Goal: Task Accomplishment & Management: Use online tool/utility

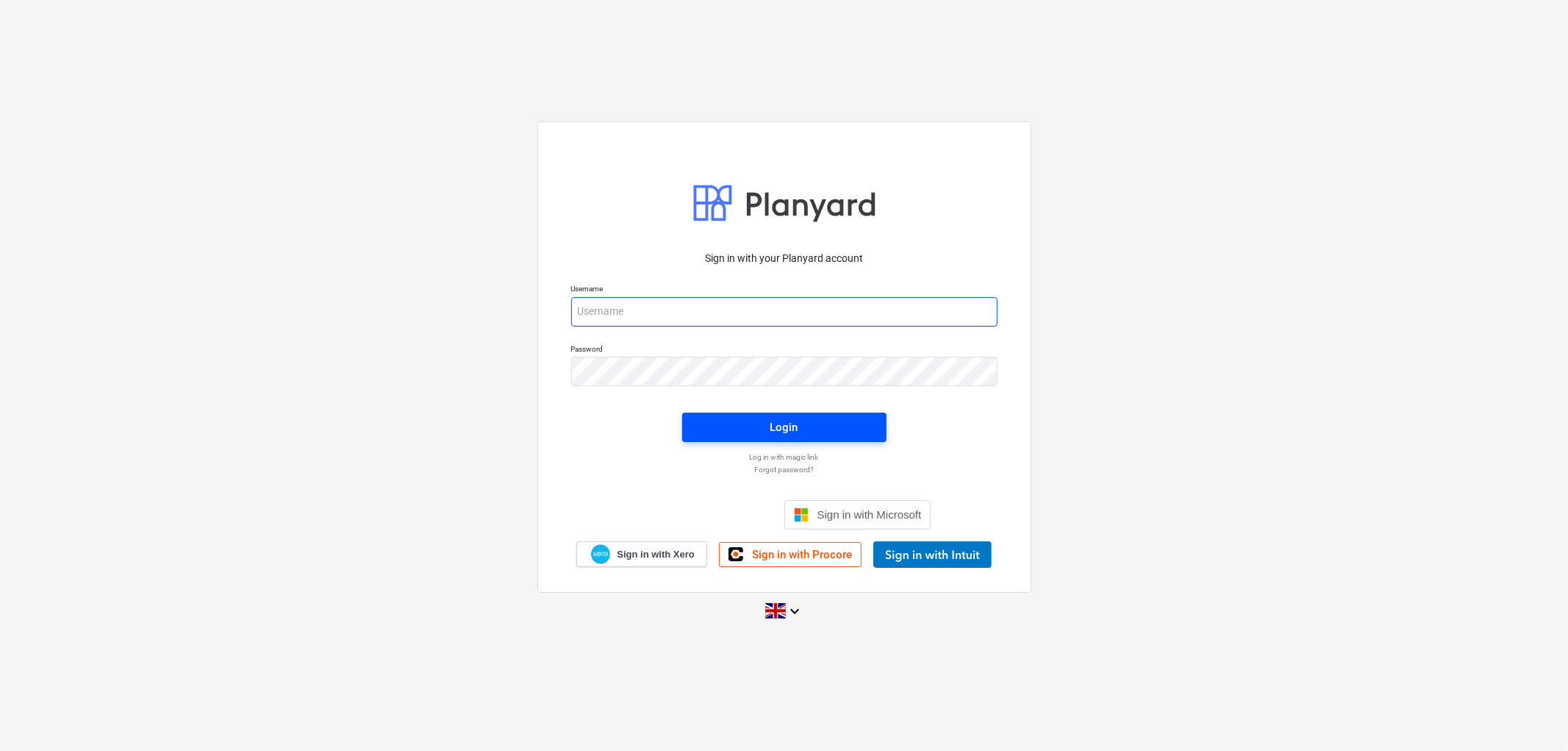
type input "[PERSON_NAME][EMAIL_ADDRESS][DOMAIN_NAME]"
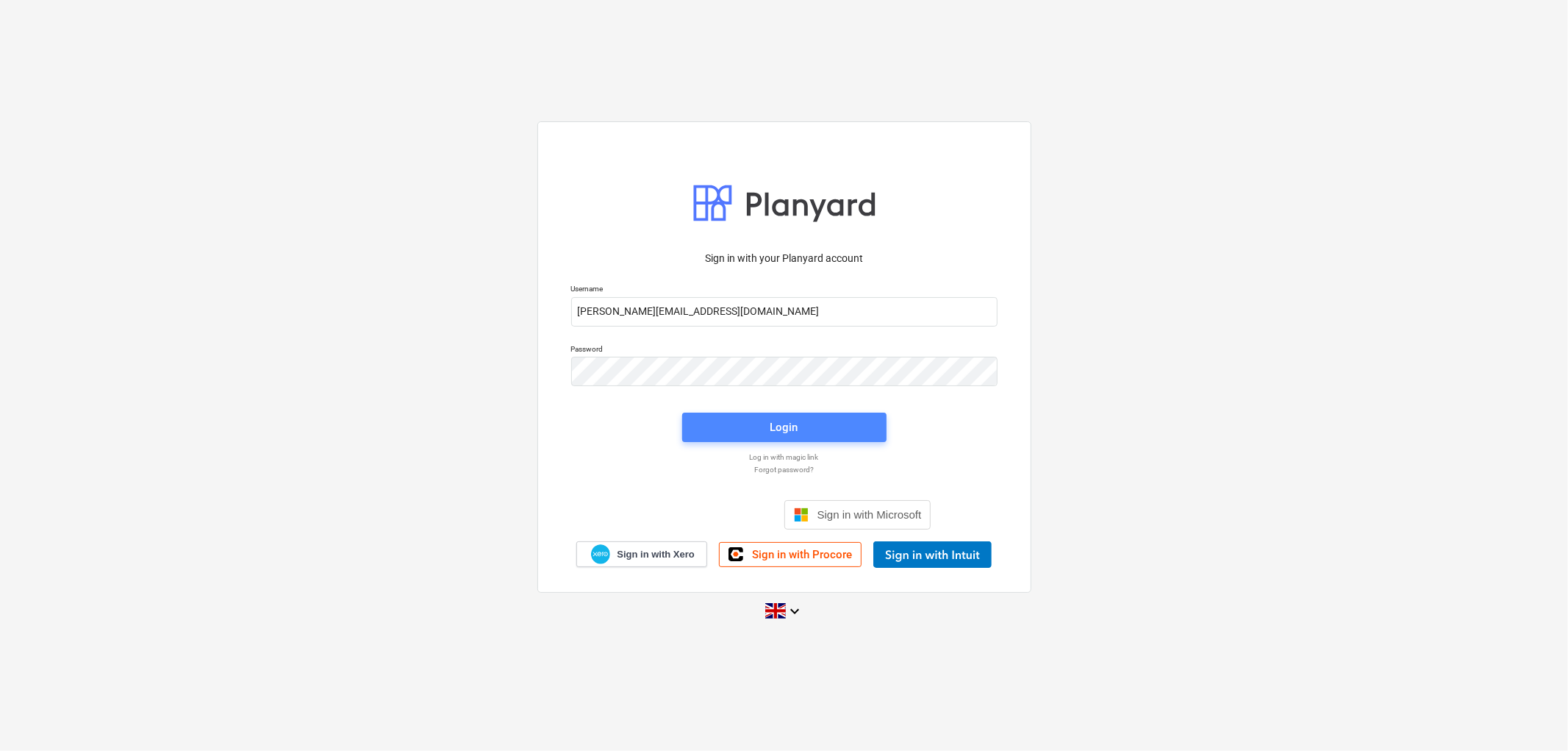
click at [790, 427] on div "Login" at bounding box center [784, 427] width 28 height 19
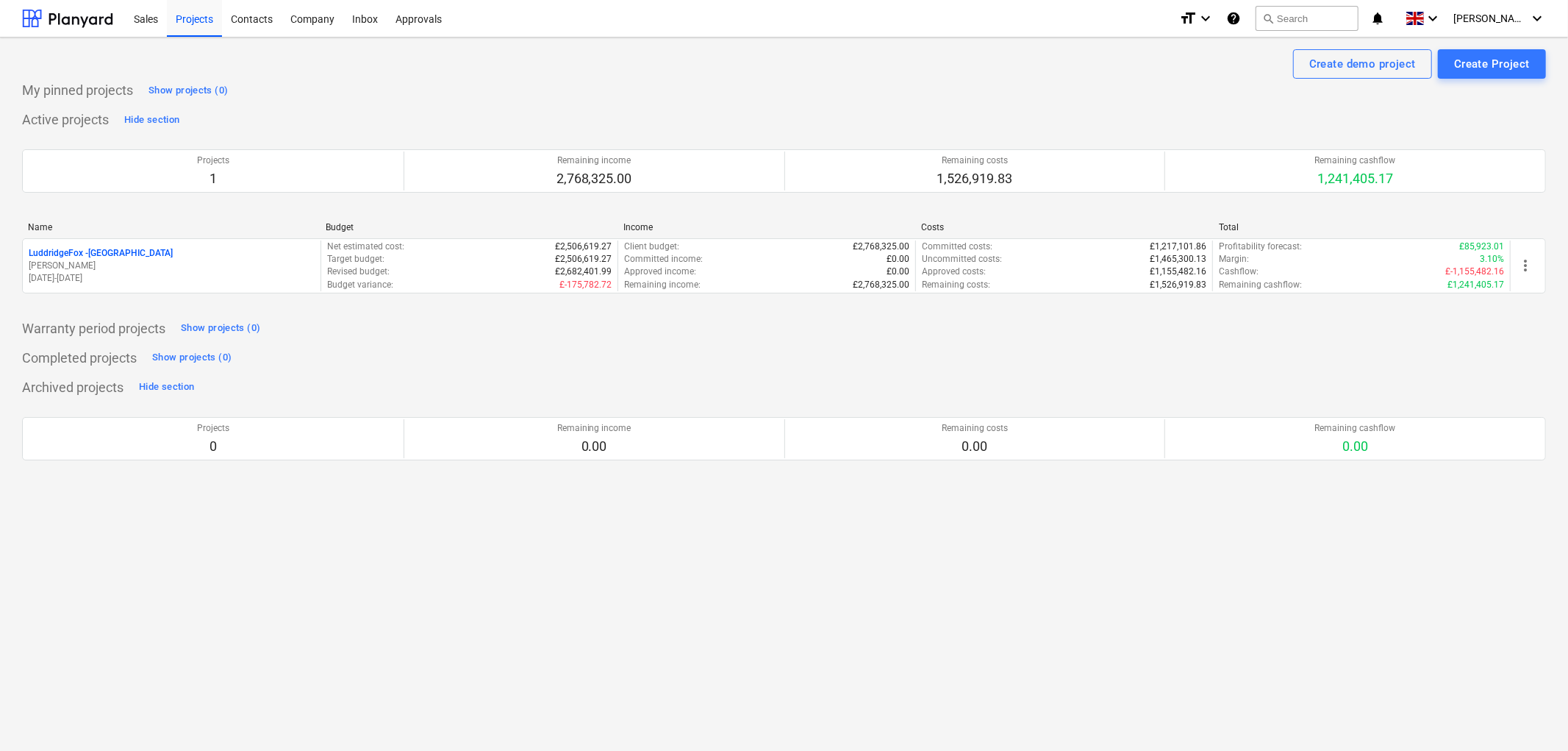
click at [121, 232] on div "Name" at bounding box center [170, 227] width 286 height 11
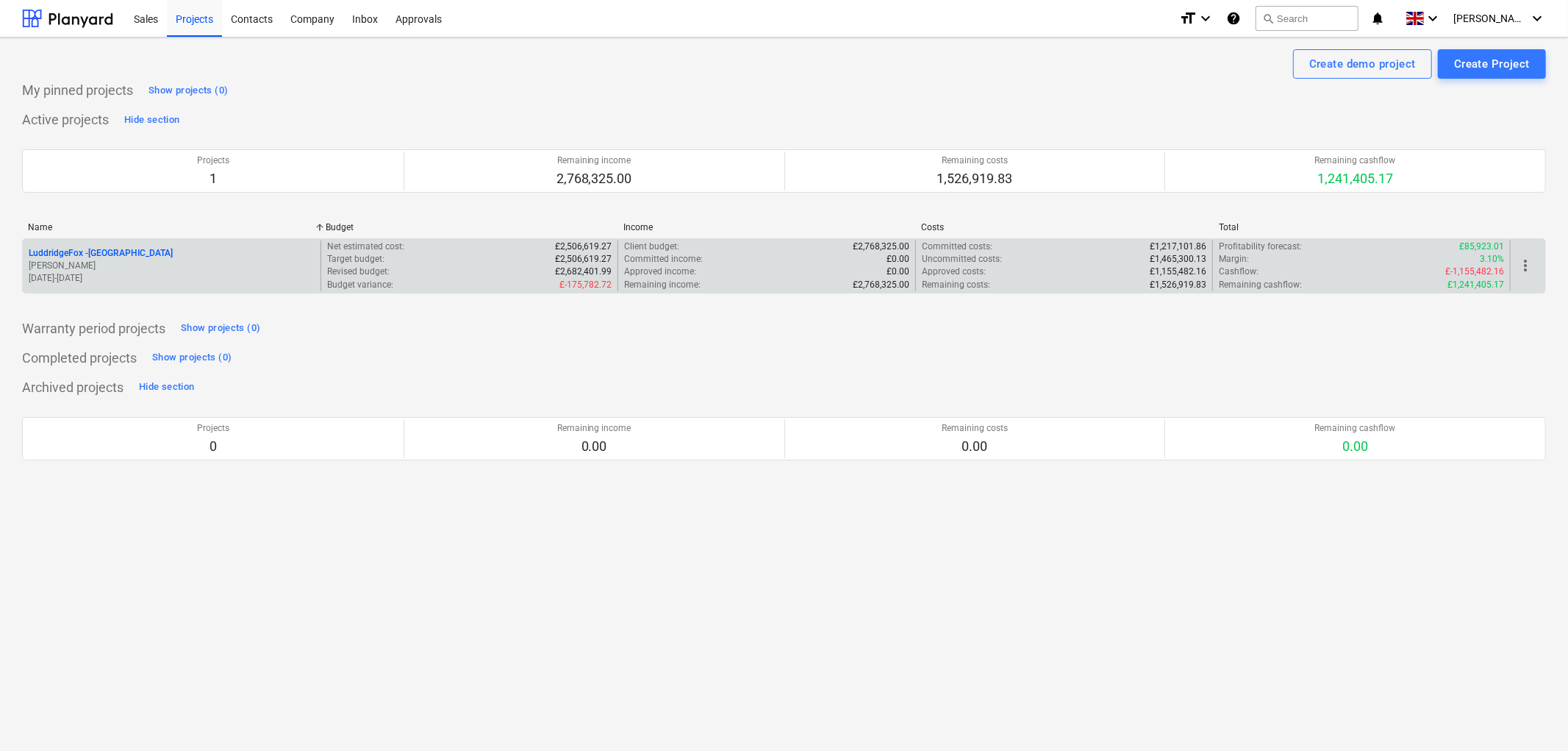
click at [129, 248] on p "LuddridgeFox - [GEOGRAPHIC_DATA]" at bounding box center [101, 253] width 144 height 13
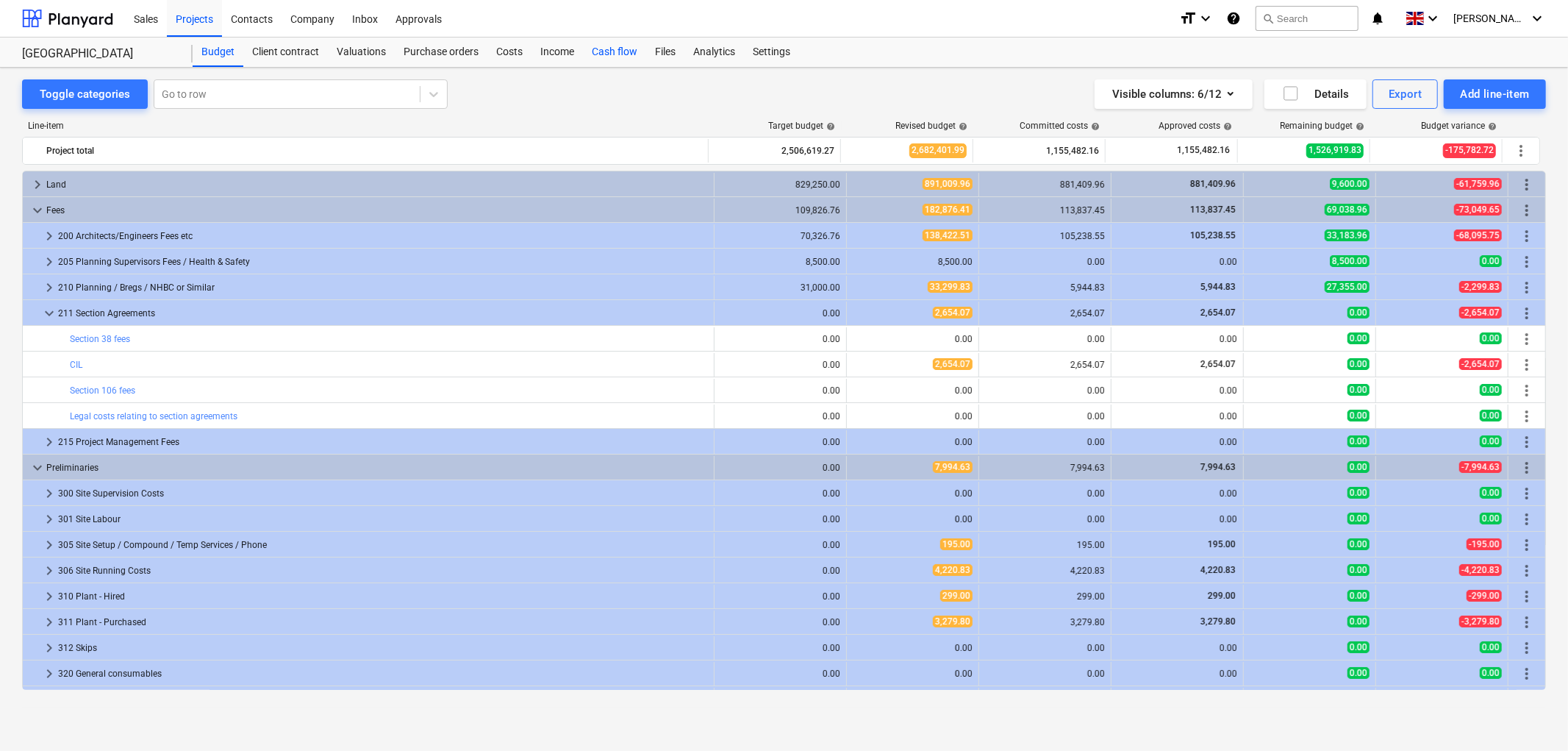
click at [600, 49] on div "Cash flow" at bounding box center [614, 52] width 63 height 29
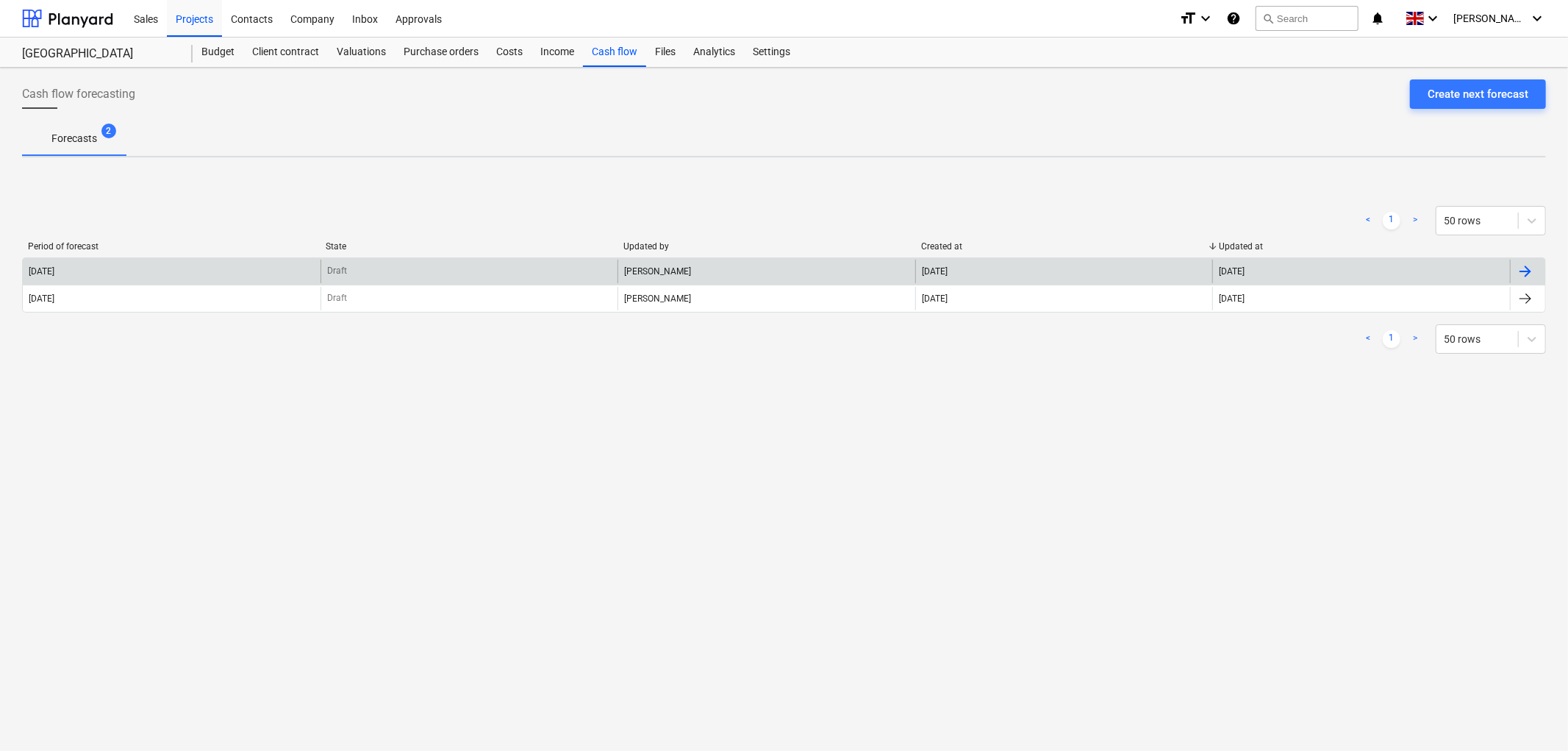
click at [284, 264] on div "[DATE]" at bounding box center [171, 271] width 297 height 23
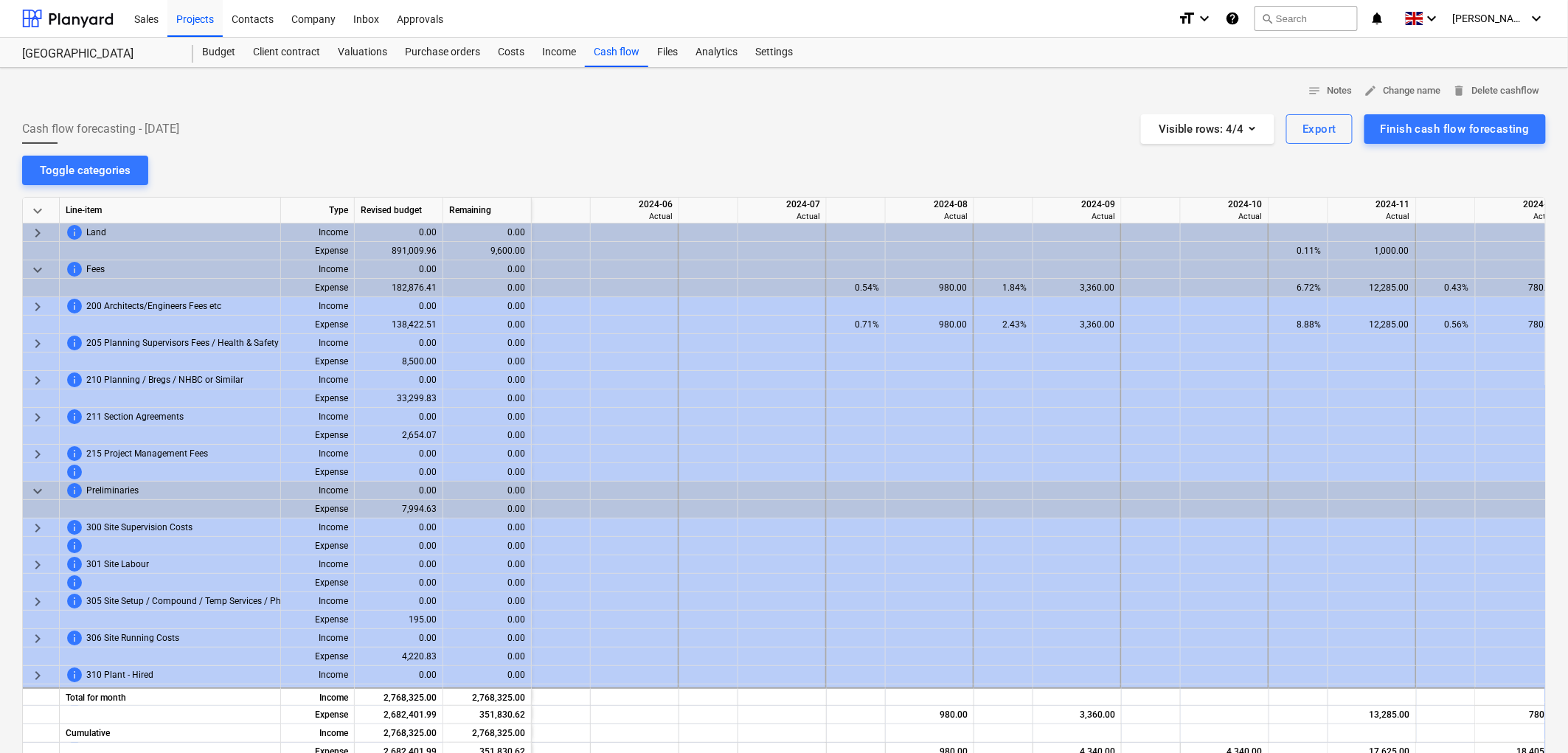
scroll to position [0, 2212]
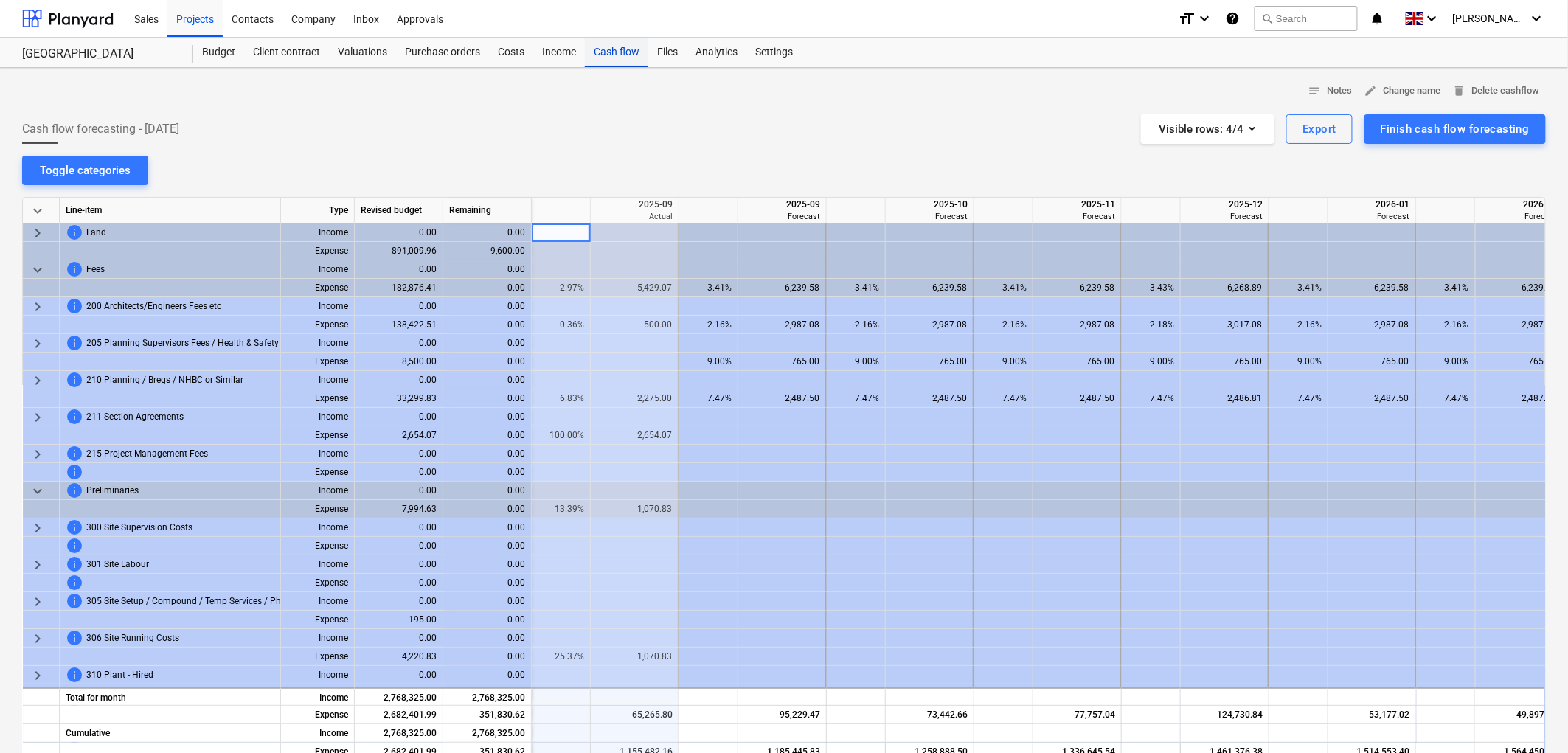
click at [596, 66] on div "Cash flow" at bounding box center [616, 52] width 63 height 29
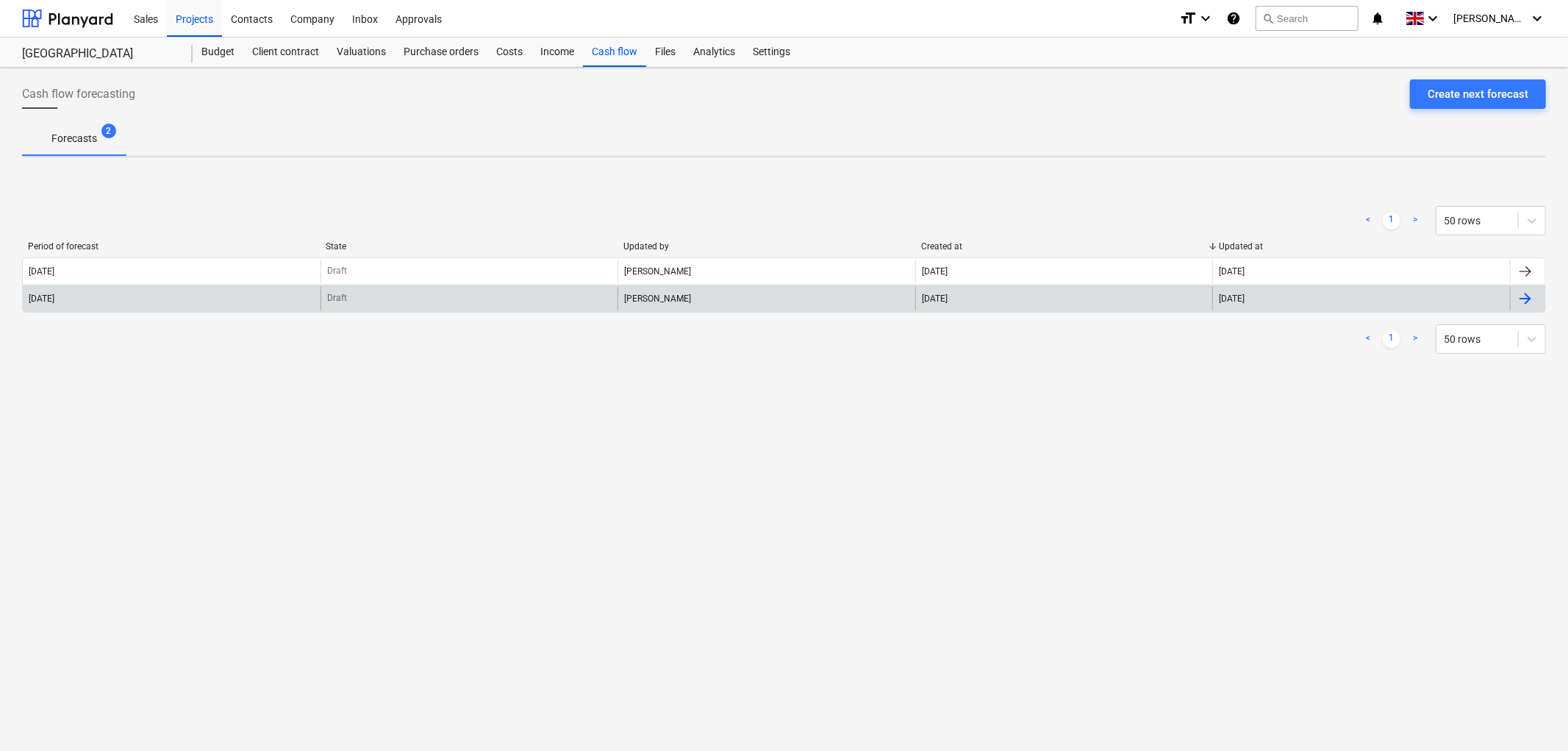
click at [303, 297] on div "[DATE]" at bounding box center [171, 298] width 297 height 23
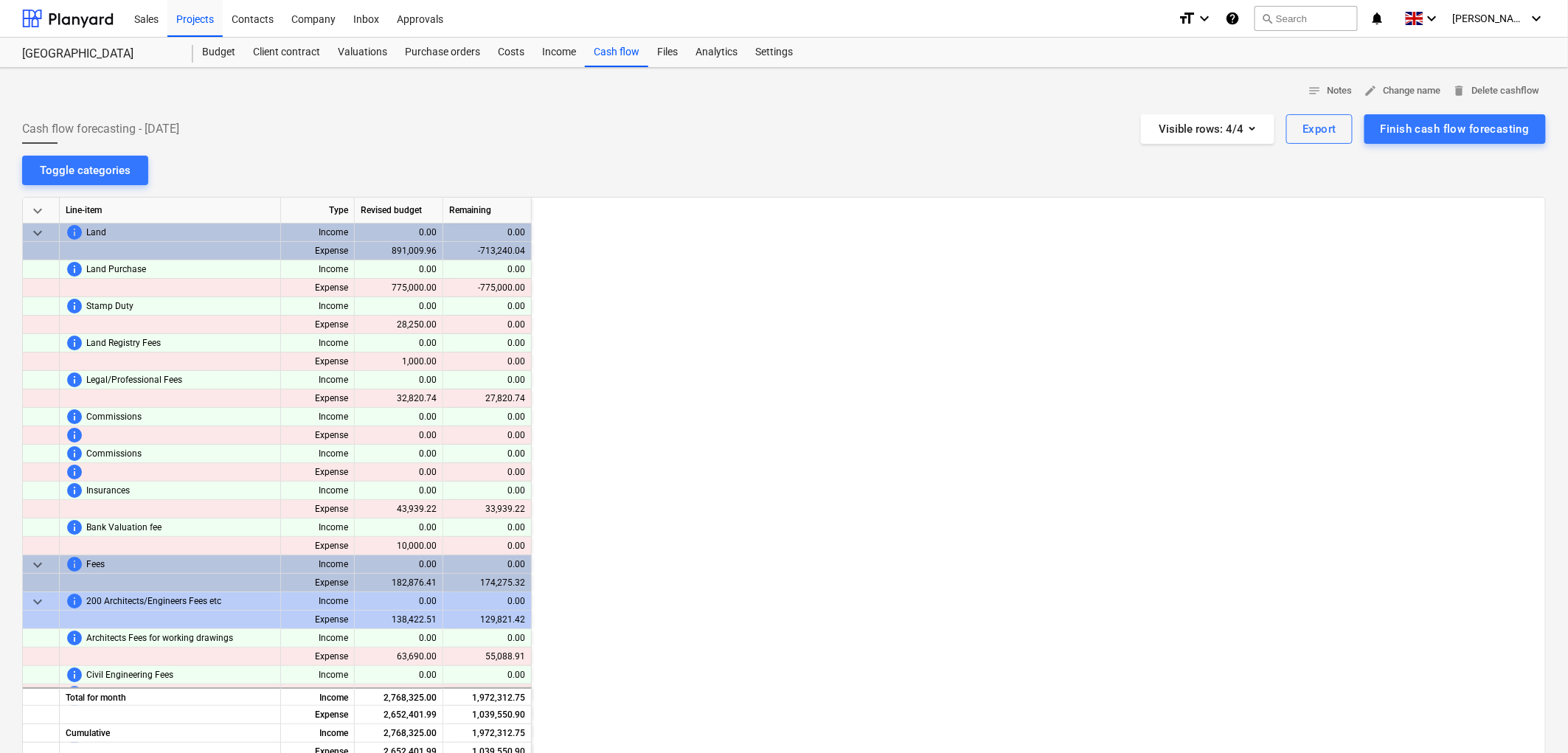
scroll to position [0, 148]
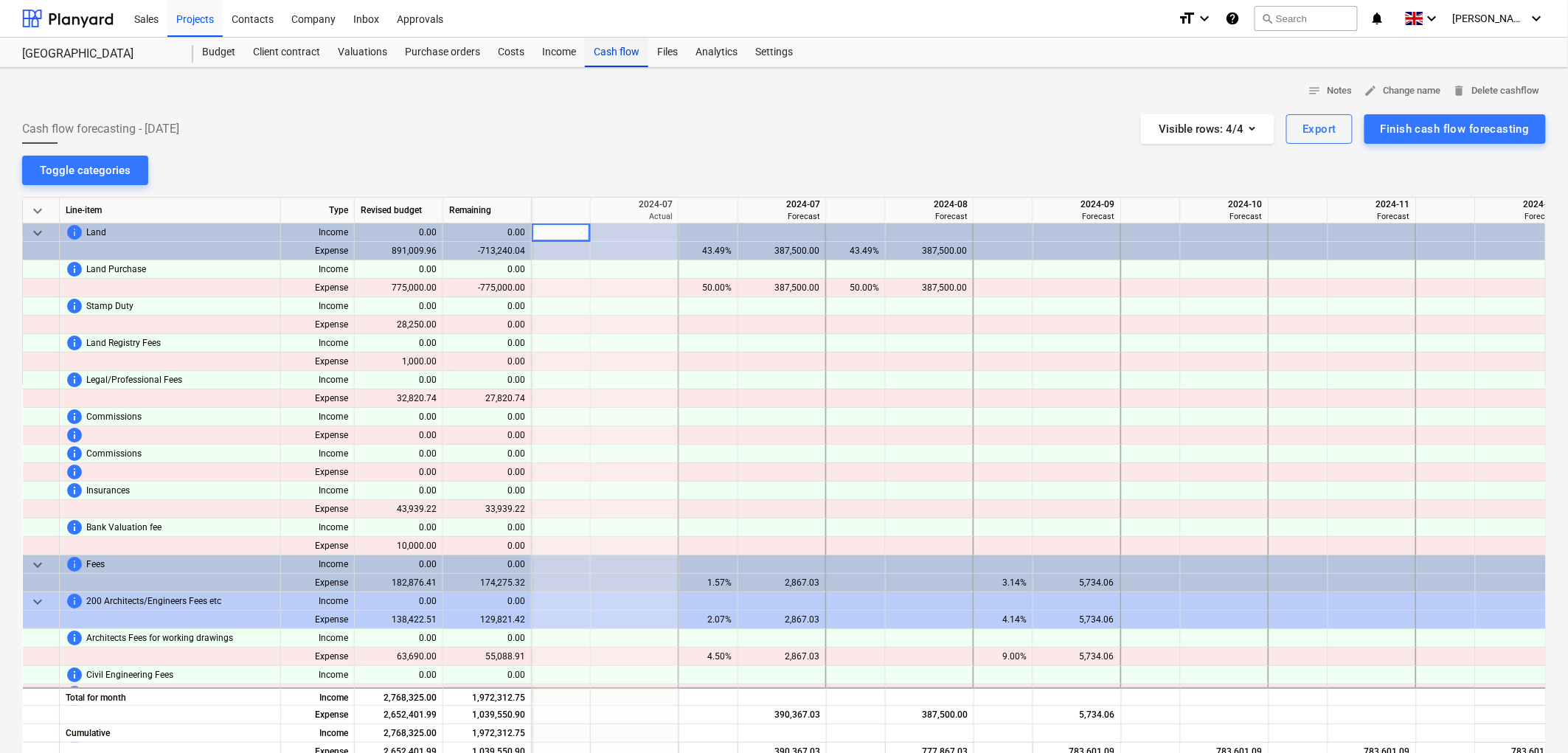
click at [605, 57] on div "Cash flow" at bounding box center [616, 52] width 63 height 29
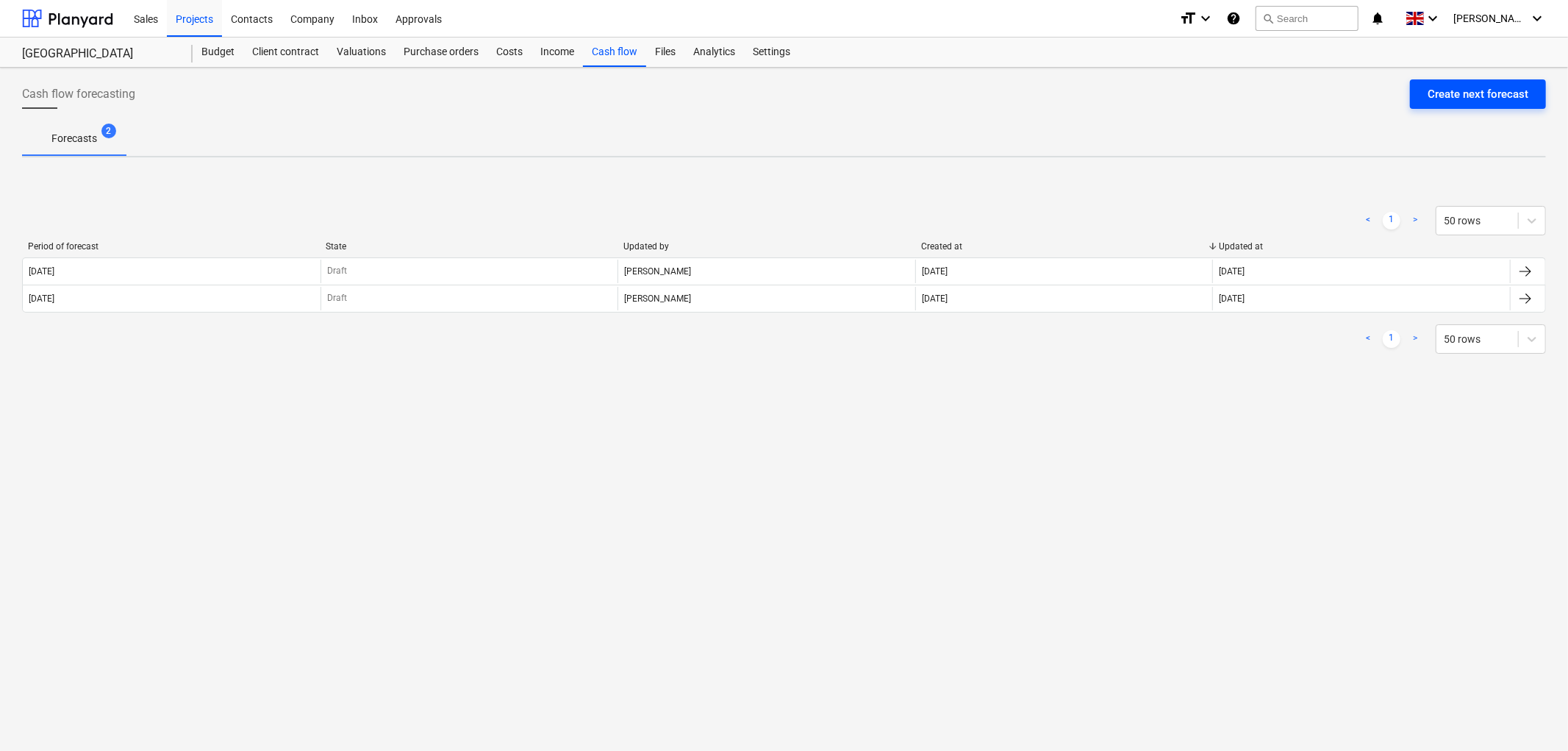
click at [1442, 100] on div "Create next forecast" at bounding box center [1478, 94] width 101 height 19
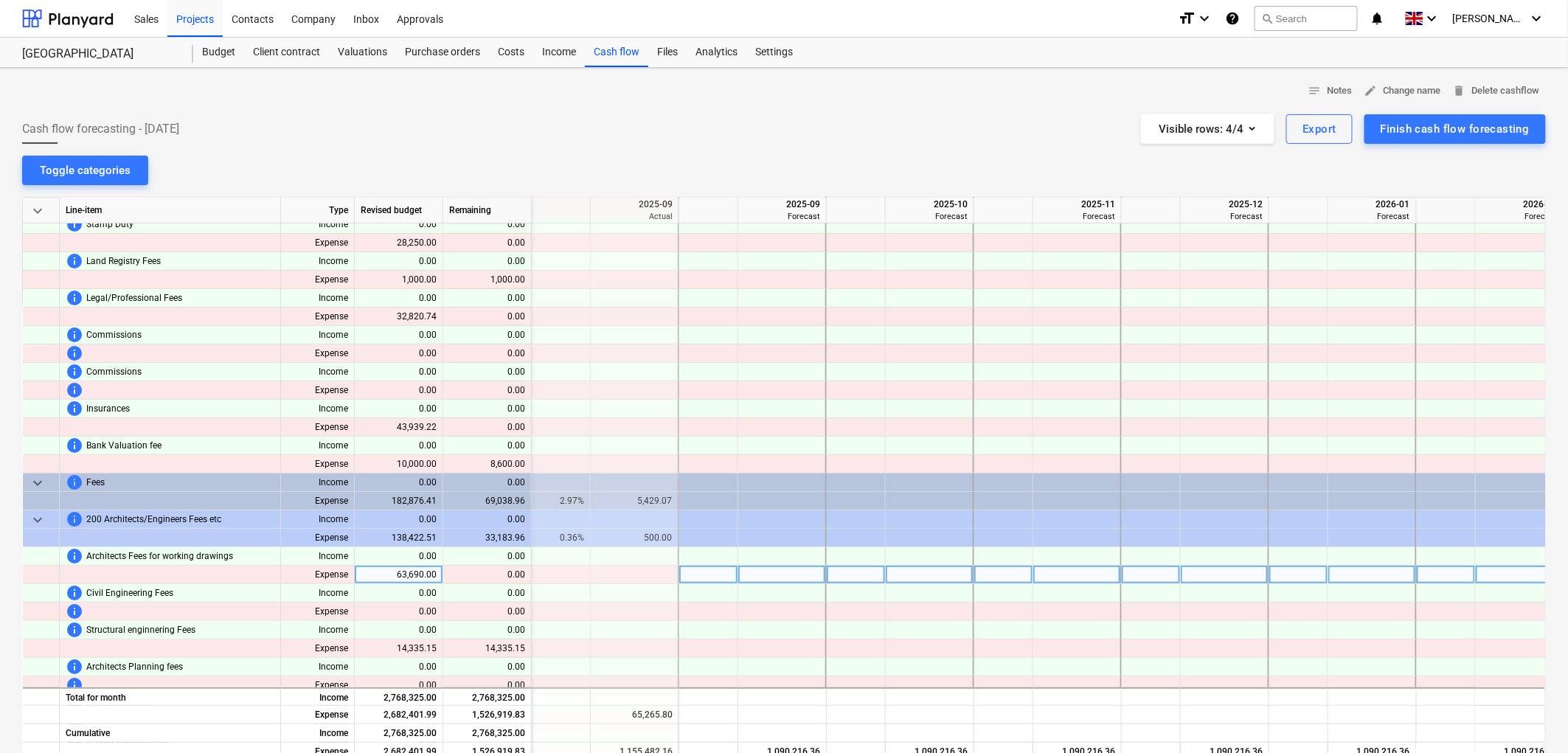
scroll to position [163, 2212]
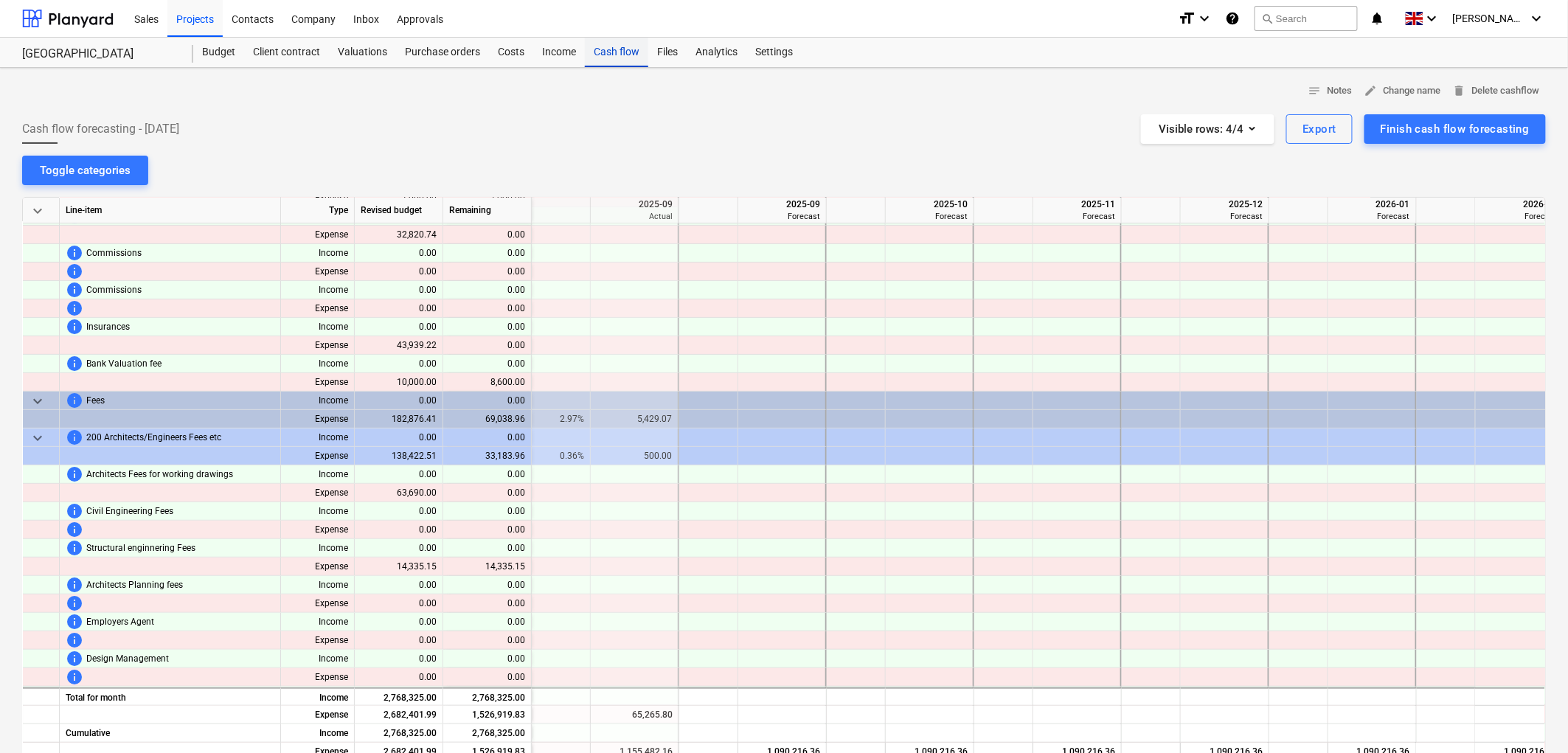
click at [624, 50] on div "Cash flow" at bounding box center [616, 52] width 63 height 29
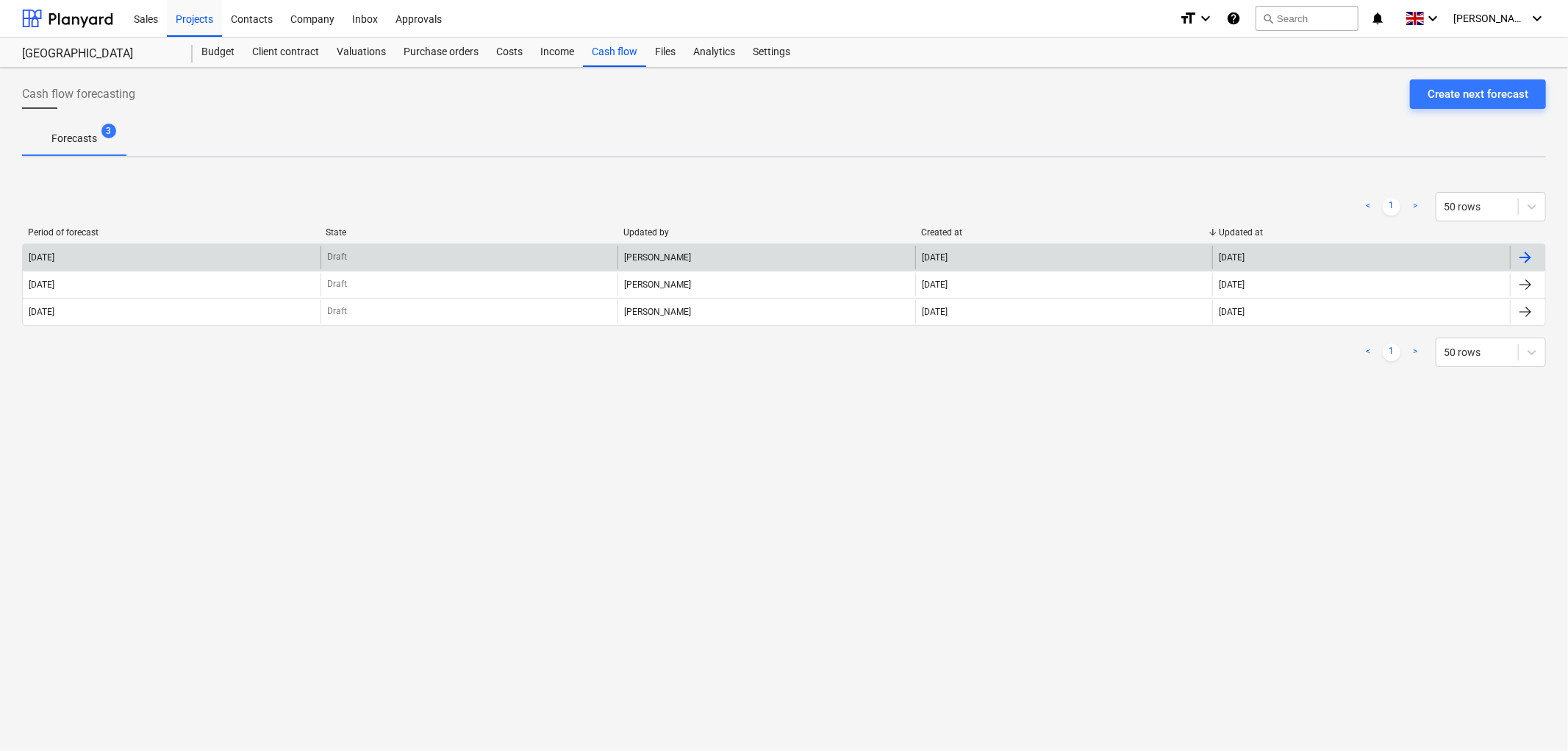
click at [1108, 260] on div "[DATE]" at bounding box center [1063, 257] width 297 height 23
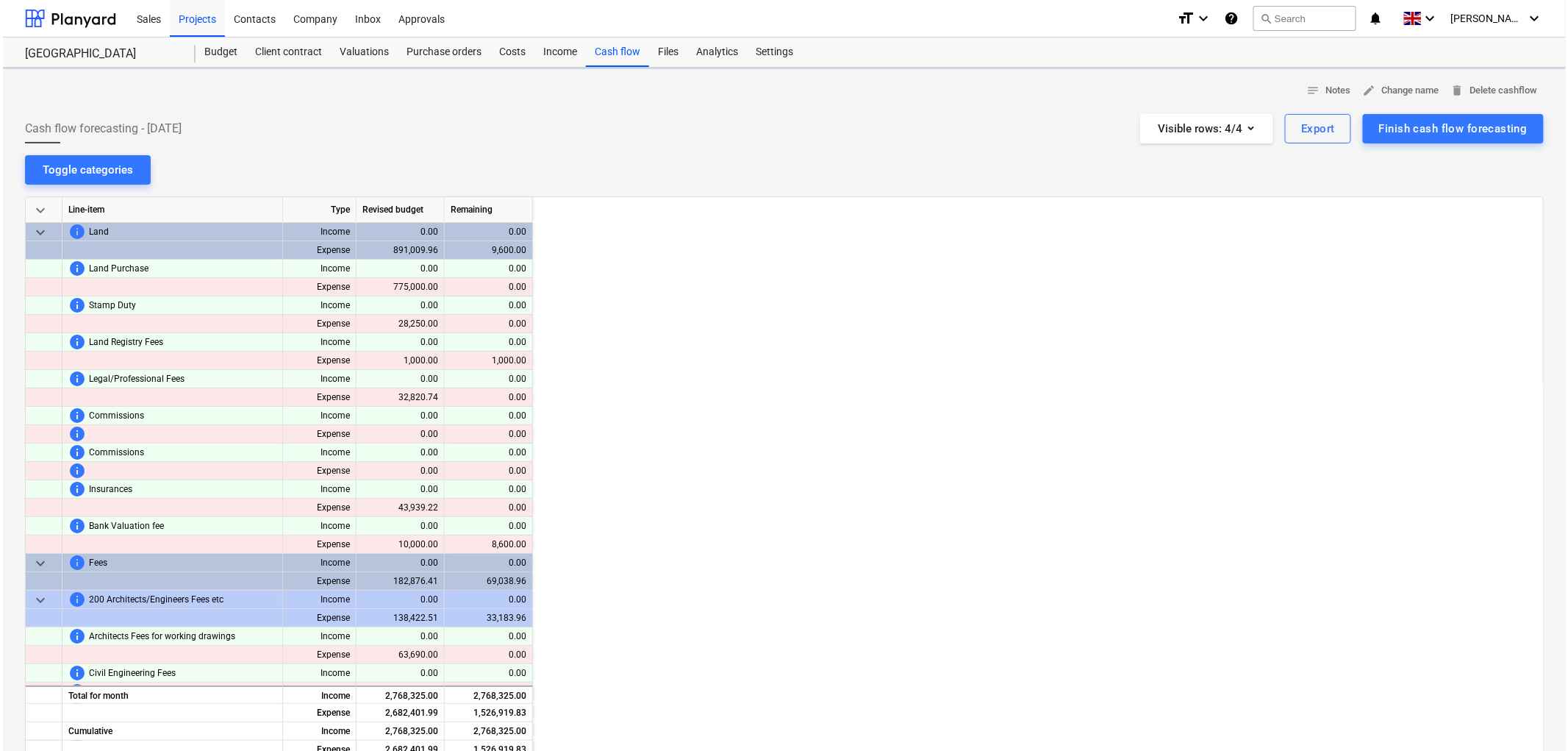
scroll to position [0, 2205]
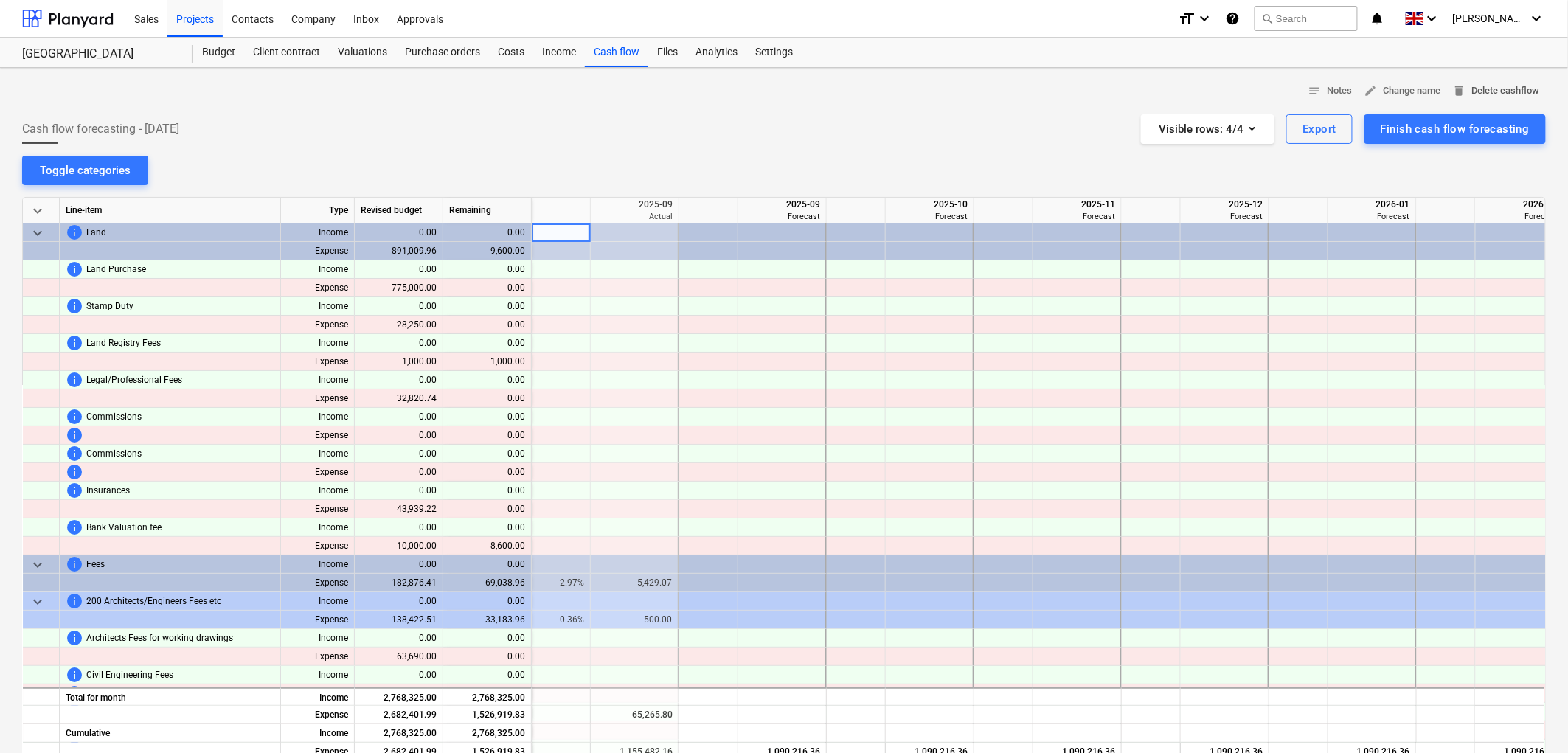
click at [1470, 92] on span "delete Delete cashflow" at bounding box center [1496, 90] width 87 height 17
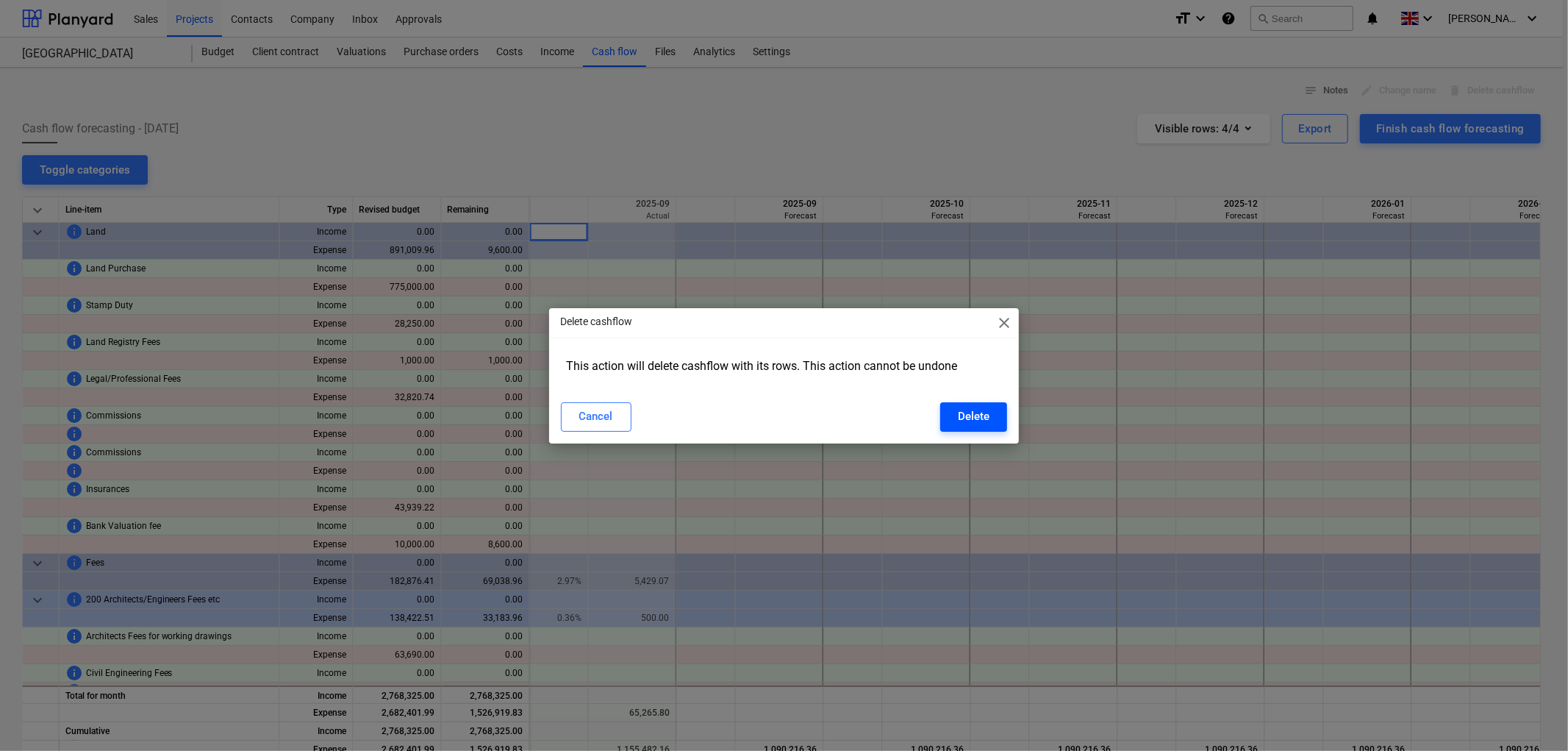
click at [975, 409] on div "Delete" at bounding box center [973, 417] width 32 height 19
